Goal: Communication & Community: Answer question/provide support

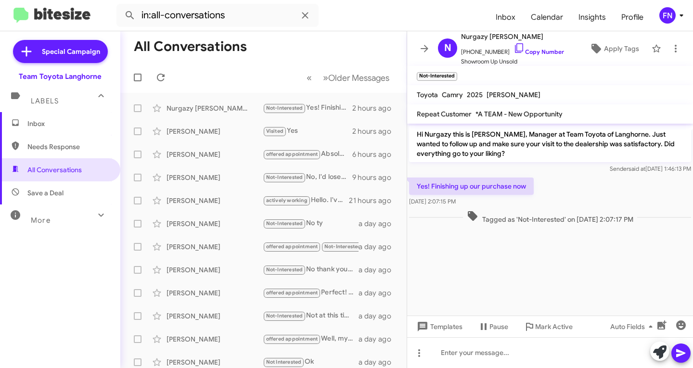
click at [56, 125] on span "Inbox" at bounding box center [68, 124] width 82 height 10
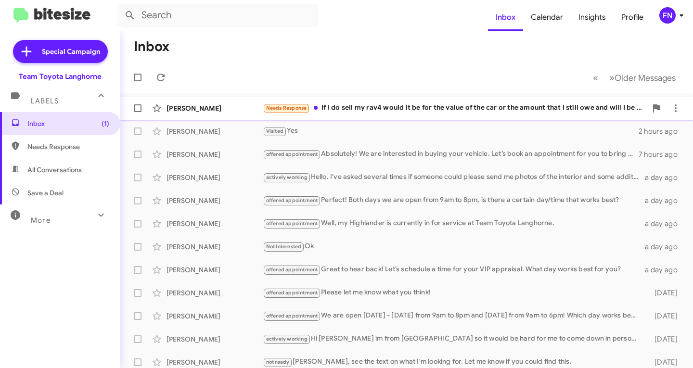
click at [217, 104] on div "[PERSON_NAME]" at bounding box center [214, 108] width 96 height 10
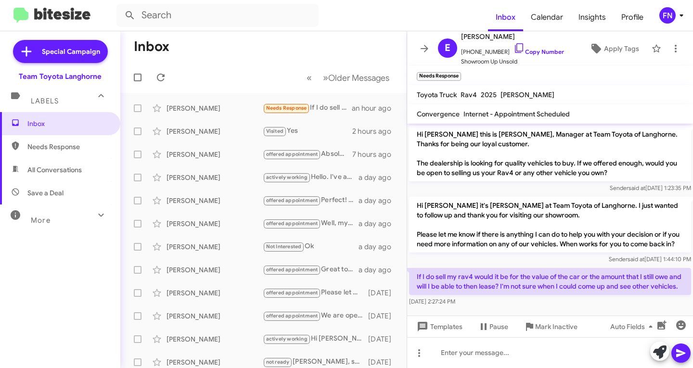
scroll to position [19, 0]
click at [661, 348] on icon at bounding box center [659, 351] width 13 height 13
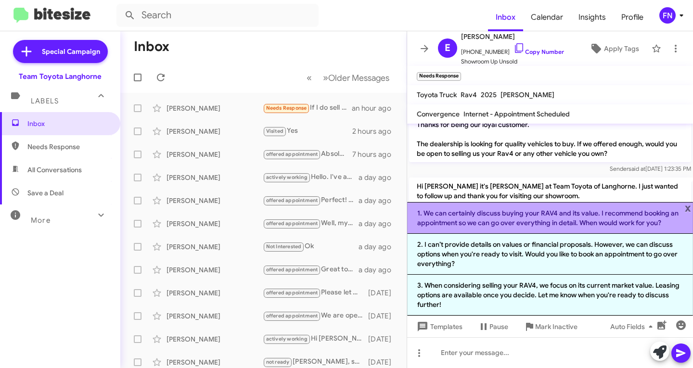
click at [500, 211] on li "1. We can certainly discuss buying your RAV4 and its value. I recommend booking…" at bounding box center [550, 218] width 286 height 32
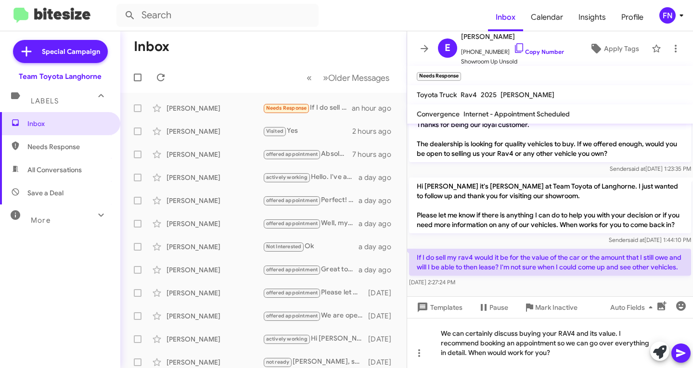
scroll to position [38, 0]
click at [682, 353] on icon at bounding box center [681, 353] width 12 height 12
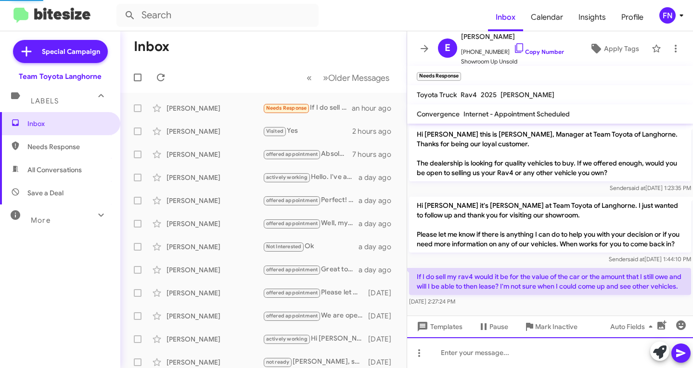
scroll to position [64, 0]
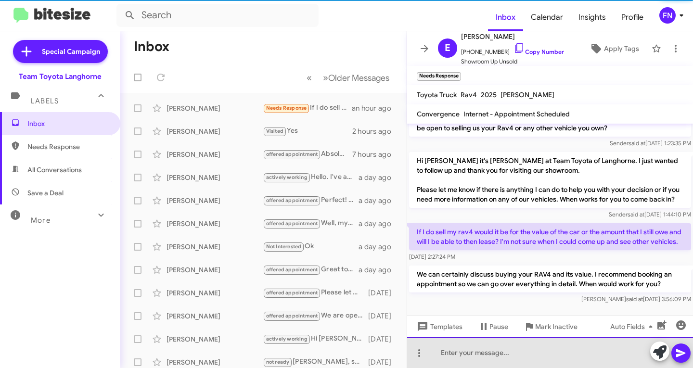
click at [575, 358] on div at bounding box center [550, 352] width 286 height 31
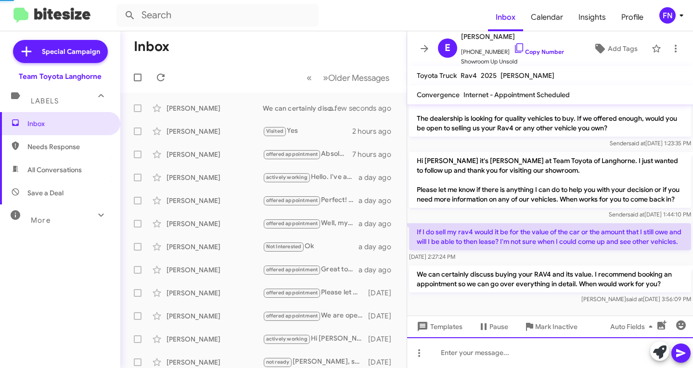
scroll to position [80, 0]
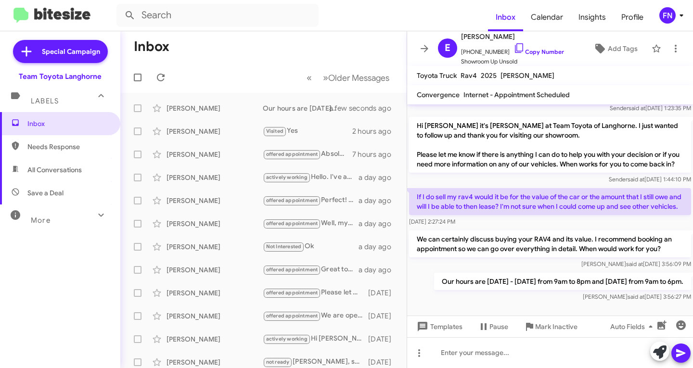
drag, startPoint x: 66, startPoint y: 170, endPoint x: 61, endPoint y: 166, distance: 6.5
click at [66, 170] on span "All Conversations" at bounding box center [54, 170] width 54 height 10
type input "in:all-conversations"
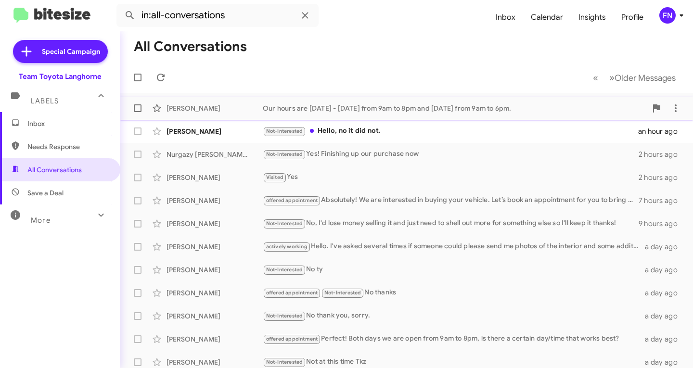
click at [231, 107] on div "[PERSON_NAME]" at bounding box center [214, 108] width 96 height 10
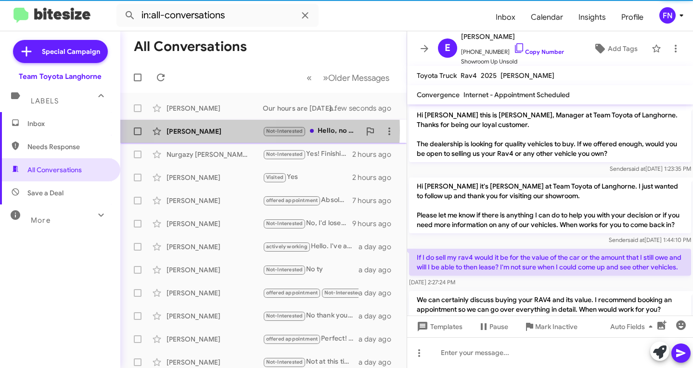
click at [216, 130] on div "[PERSON_NAME]" at bounding box center [214, 132] width 96 height 10
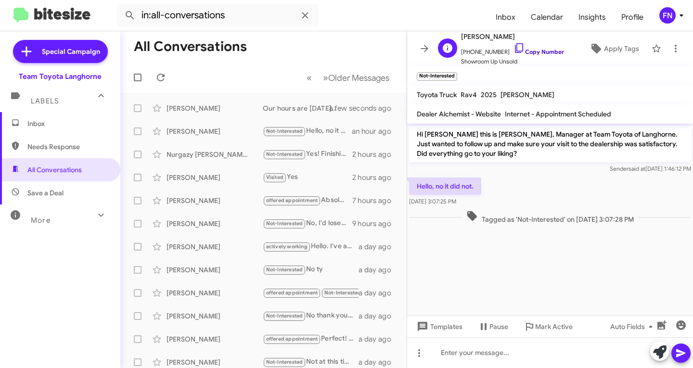
click at [536, 51] on link "Copy Number" at bounding box center [538, 51] width 51 height 7
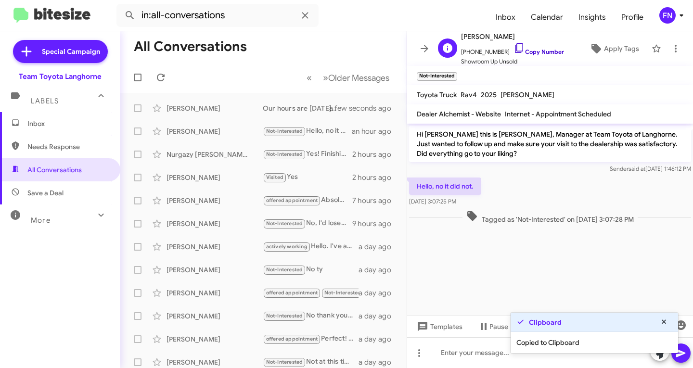
click at [536, 51] on link "Copy Number" at bounding box center [538, 51] width 51 height 7
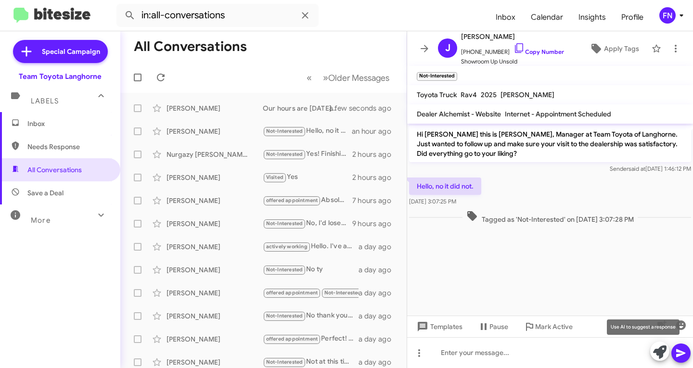
click at [660, 349] on icon at bounding box center [659, 351] width 13 height 13
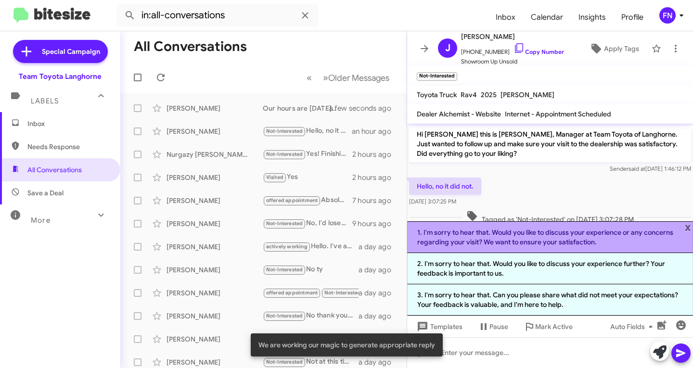
click at [497, 242] on li "1. I'm sorry to hear that. Would you like to discuss your experience or any con…" at bounding box center [550, 237] width 286 height 32
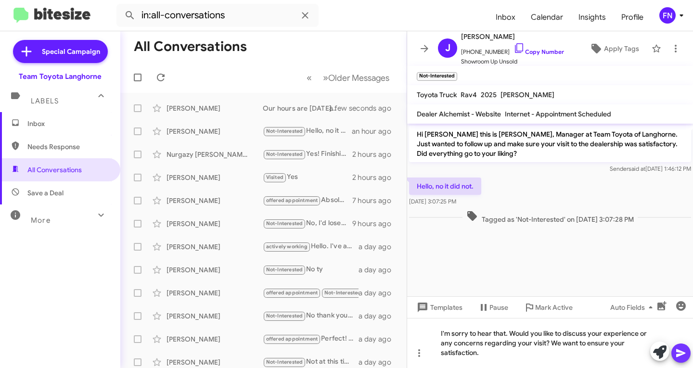
click at [674, 351] on button at bounding box center [680, 352] width 19 height 19
